Goal: Information Seeking & Learning: Learn about a topic

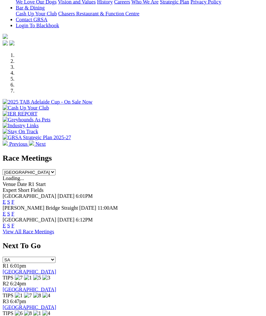
scroll to position [168, 0]
click at [14, 199] on link "F" at bounding box center [13, 202] width 3 height 6
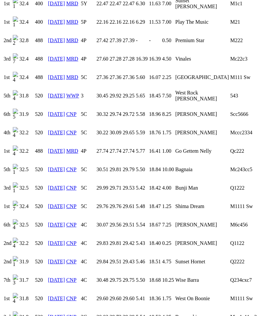
scroll to position [877, 0]
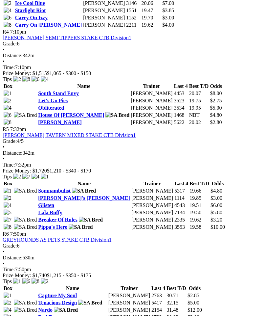
scroll to position [621, 0]
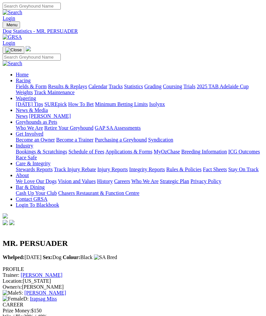
scroll to position [5, 0]
